Goal: Task Accomplishment & Management: Complete application form

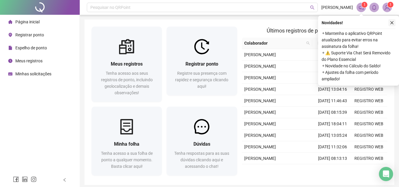
drag, startPoint x: 388, startPoint y: 26, endPoint x: 391, endPoint y: 24, distance: 3.6
click at [389, 26] on div "Novidades ! ⚬ Mantenha o aplicativo QRPoint atualizado para evitar erros na ass…" at bounding box center [358, 51] width 81 height 70
click at [391, 24] on icon "close" at bounding box center [392, 23] width 4 height 4
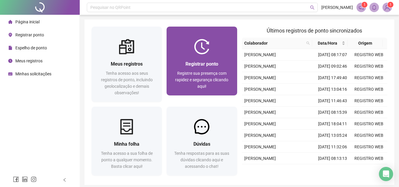
click at [212, 65] on span "Registrar ponto" at bounding box center [201, 64] width 33 height 6
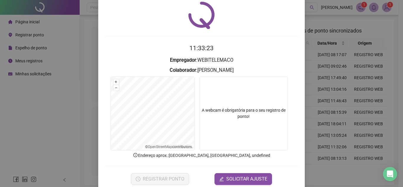
scroll to position [31, 0]
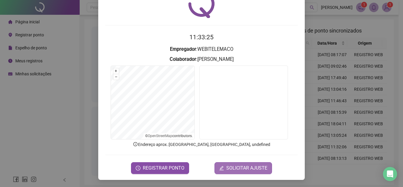
click at [242, 170] on span "SOLICITAR AJUSTE" at bounding box center [247, 167] width 41 height 7
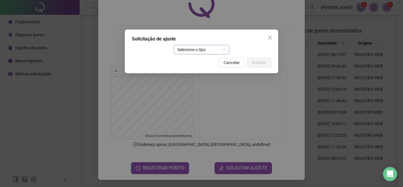
click at [227, 50] on div "Selecione o tipo" at bounding box center [202, 49] width 56 height 9
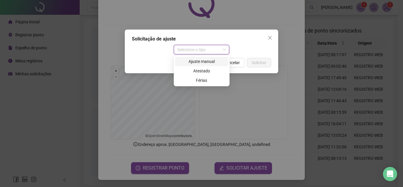
click at [213, 61] on div "Ajuste manual" at bounding box center [202, 61] width 46 height 6
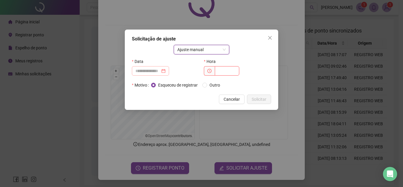
drag, startPoint x: 174, startPoint y: 72, endPoint x: 167, endPoint y: 72, distance: 6.8
click at [169, 72] on div at bounding box center [150, 70] width 37 height 9
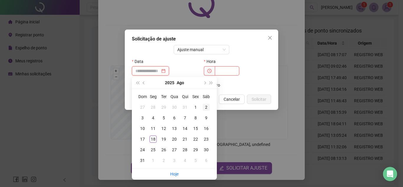
type input "**********"
click at [209, 128] on div "16" at bounding box center [206, 128] width 7 height 7
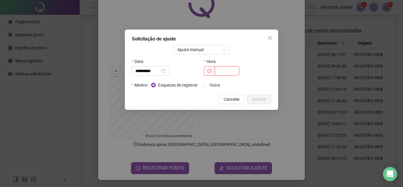
click at [227, 69] on input "text" at bounding box center [227, 70] width 25 height 9
type input "*****"
click at [259, 100] on span "Solicitar" at bounding box center [259, 99] width 15 height 6
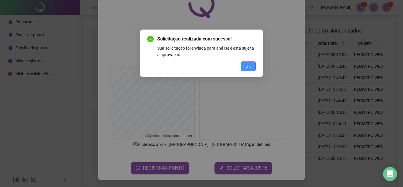
click at [253, 68] on button "OK" at bounding box center [248, 65] width 15 height 9
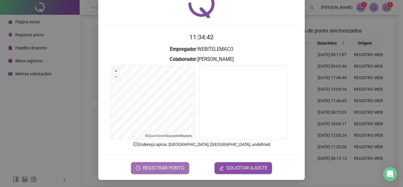
click at [172, 167] on span "REGISTRAR PONTO" at bounding box center [164, 167] width 42 height 7
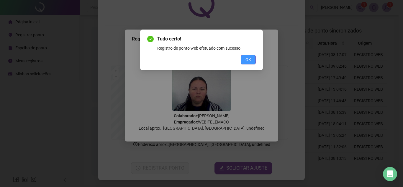
click at [249, 57] on span "OK" at bounding box center [249, 59] width 6 height 6
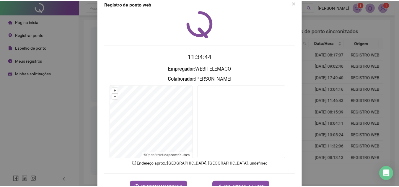
scroll to position [0, 0]
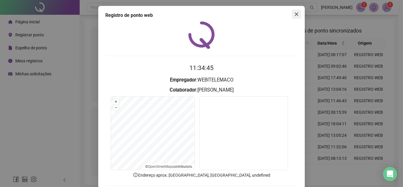
click at [295, 15] on icon "close" at bounding box center [297, 14] width 4 height 4
